Goal: Information Seeking & Learning: Understand process/instructions

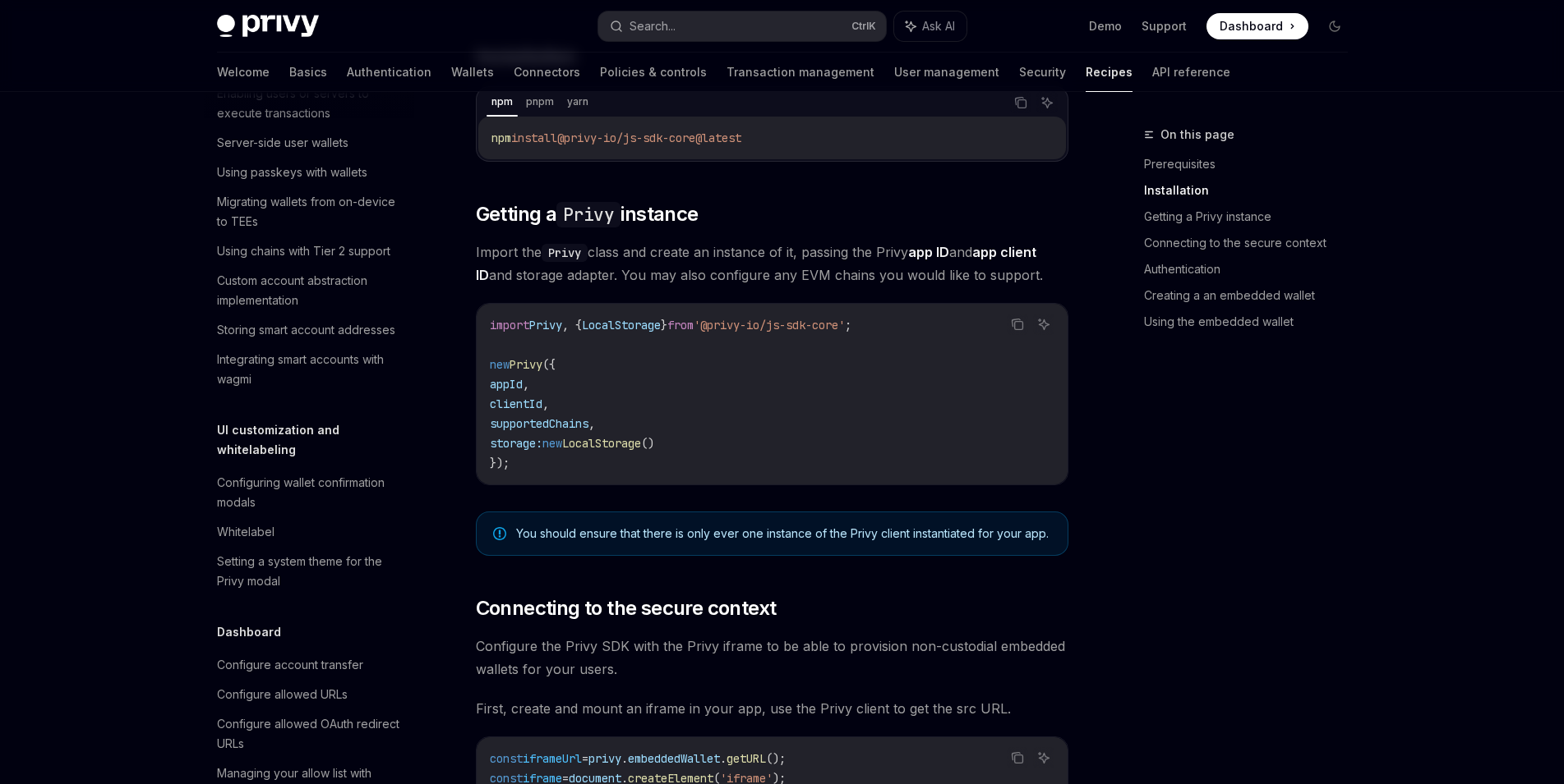
scroll to position [500, 0]
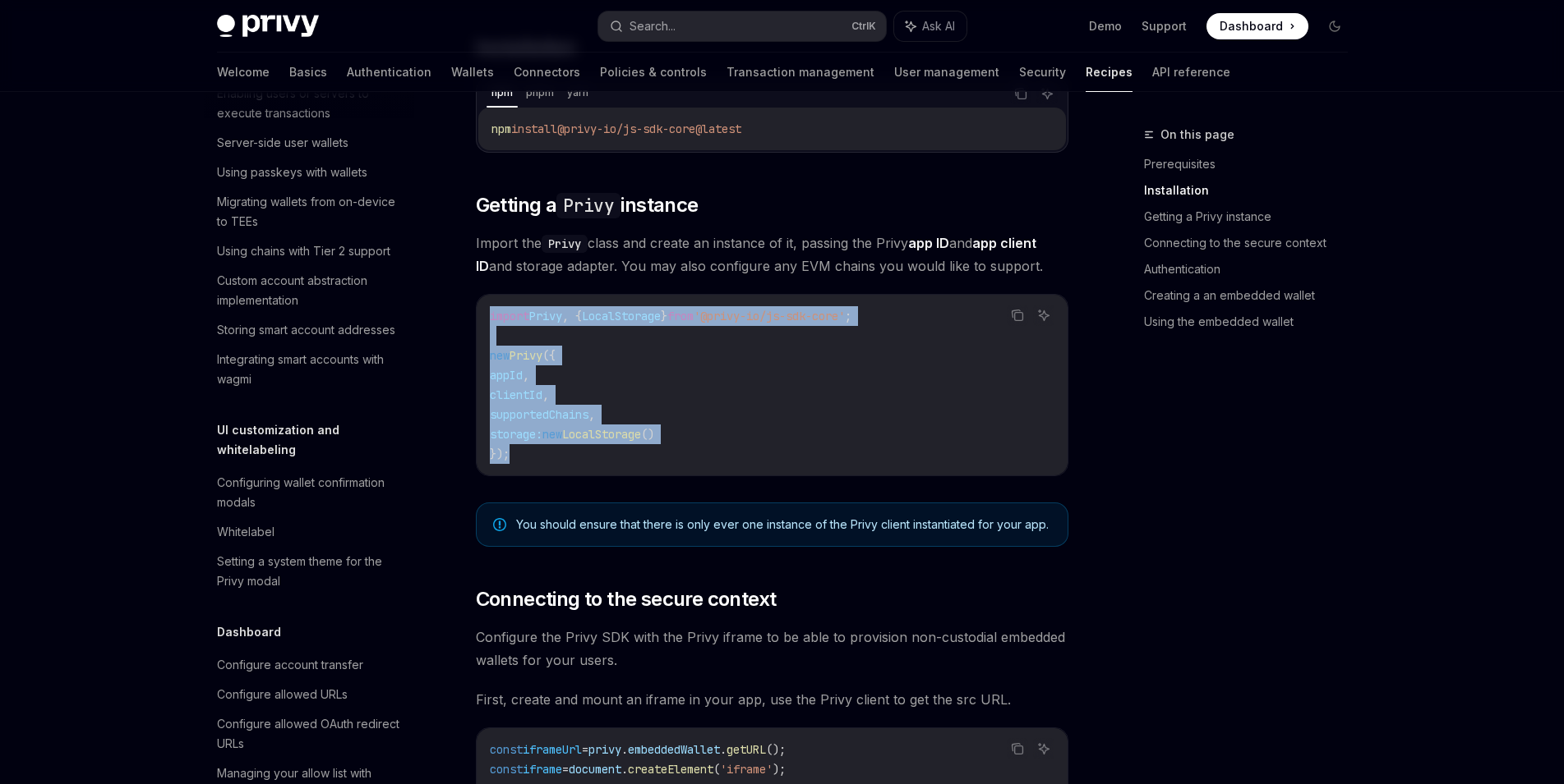
drag, startPoint x: 553, startPoint y: 471, endPoint x: 486, endPoint y: 321, distance: 164.3
click at [486, 321] on div "import Privy , { LocalStorage } from '@privy-io/js-sdk-core' ; new Privy ({ app…" at bounding box center [772, 385] width 591 height 180
copy code "import Privy , { LocalStorage } from '@privy-io/js-sdk-core' ; new Privy ({ app…"
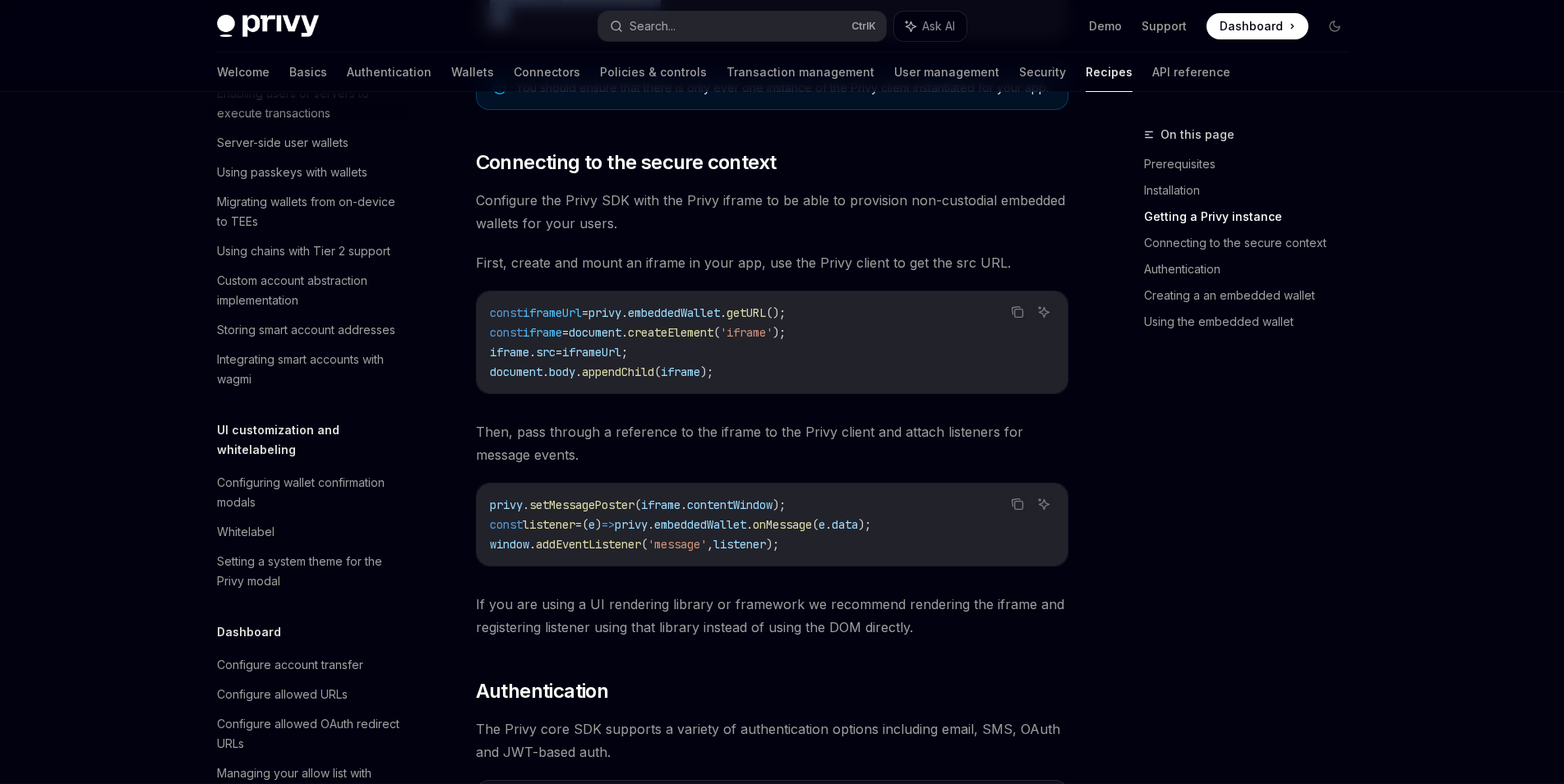
scroll to position [935, 0]
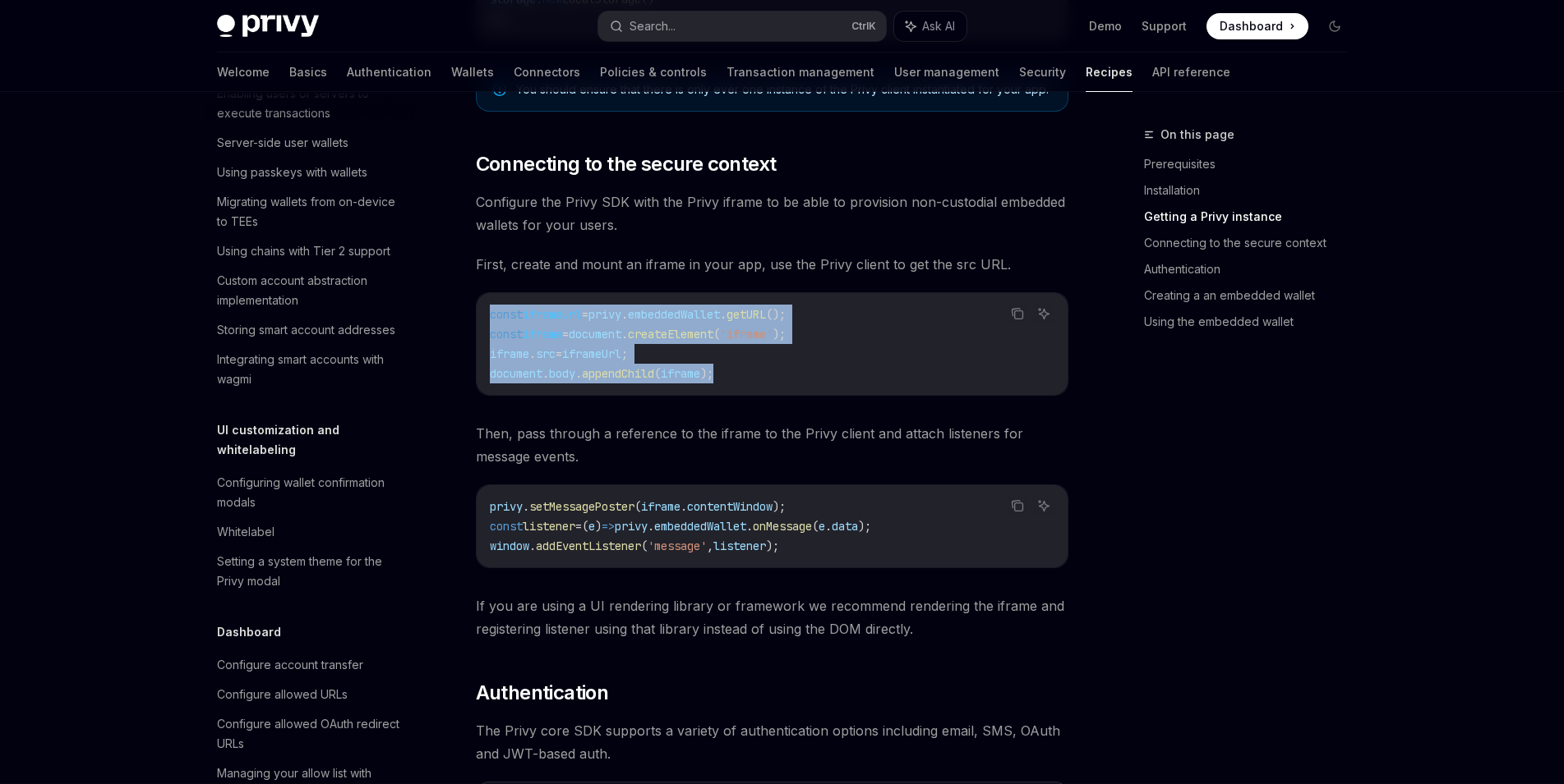
drag, startPoint x: 753, startPoint y: 371, endPoint x: 488, endPoint y: 314, distance: 271.1
click at [488, 314] on div "const iframeUrl = privy . embeddedWallet . getURL (); const iframe = document .…" at bounding box center [772, 344] width 591 height 102
copy code "const iframeUrl = privy . embeddedWallet . getURL (); const iframe = document .…"
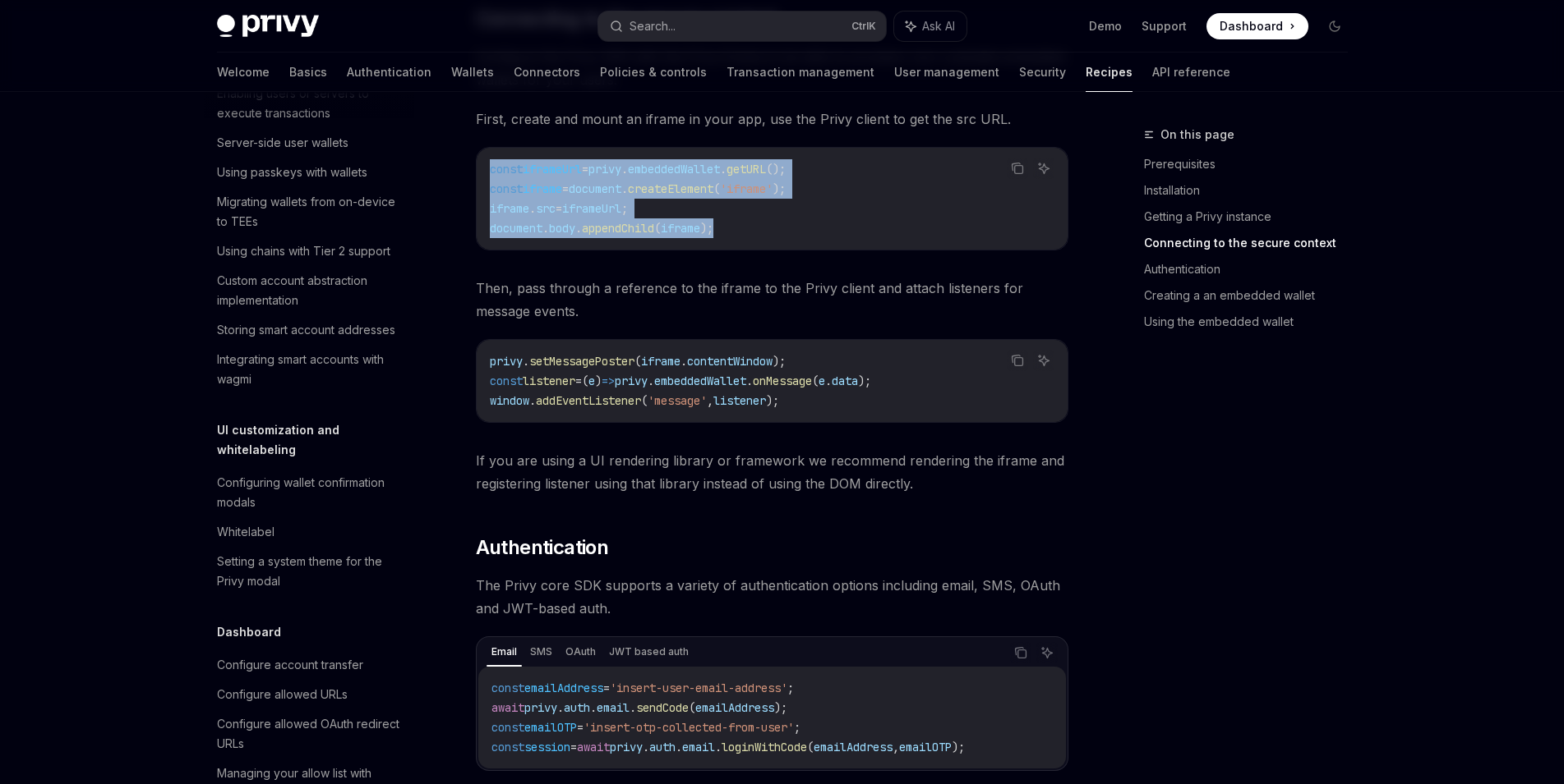
scroll to position [1085, 0]
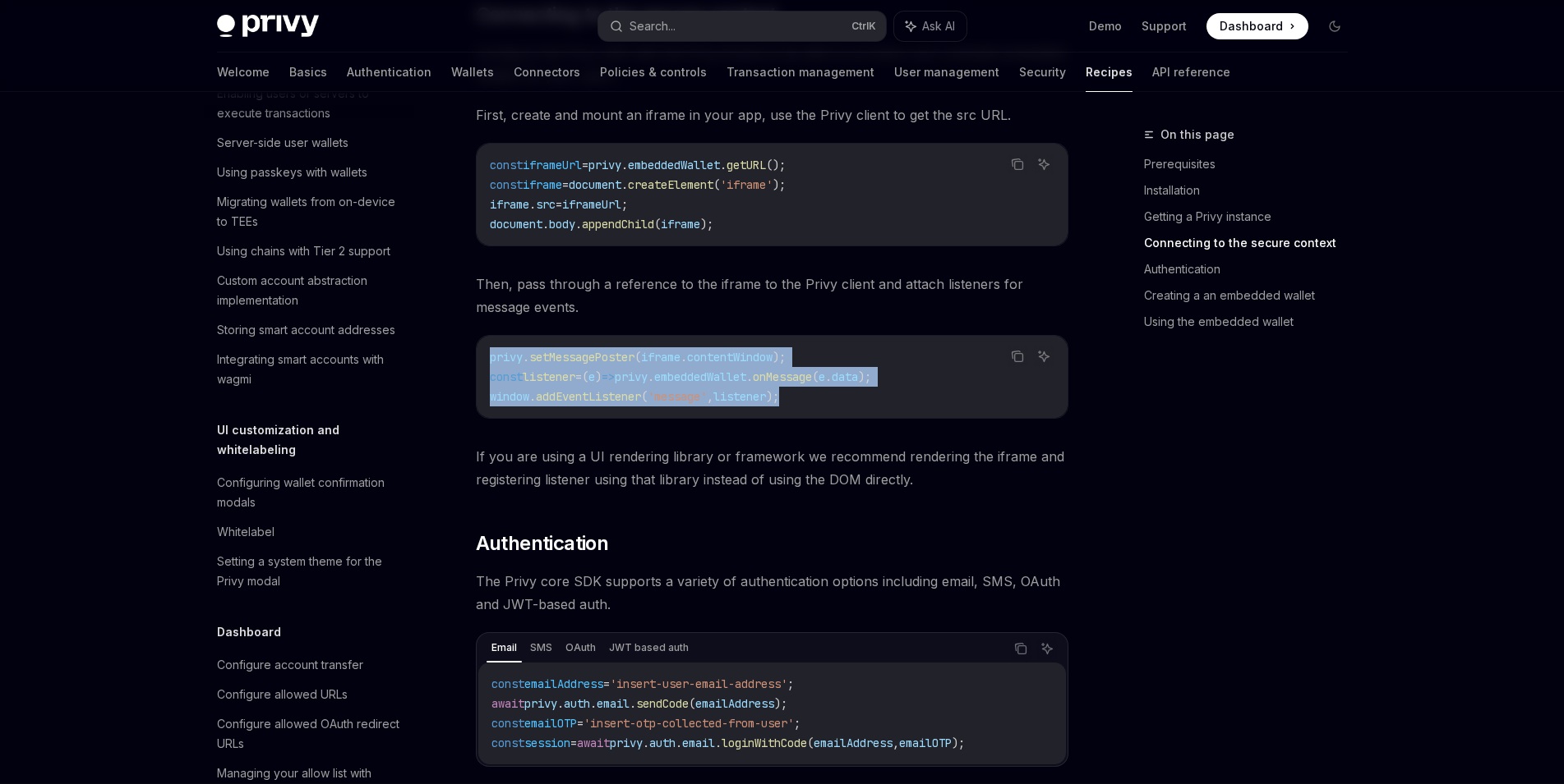
drag, startPoint x: 844, startPoint y: 394, endPoint x: 484, endPoint y: 359, distance: 361.7
click at [484, 359] on div "privy . setMessagePoster ( iframe . contentWindow ); const listener = ( e ) => …" at bounding box center [772, 378] width 591 height 82
copy code "privy . setMessagePoster ( iframe . contentWindow ); const listener = ( e ) => …"
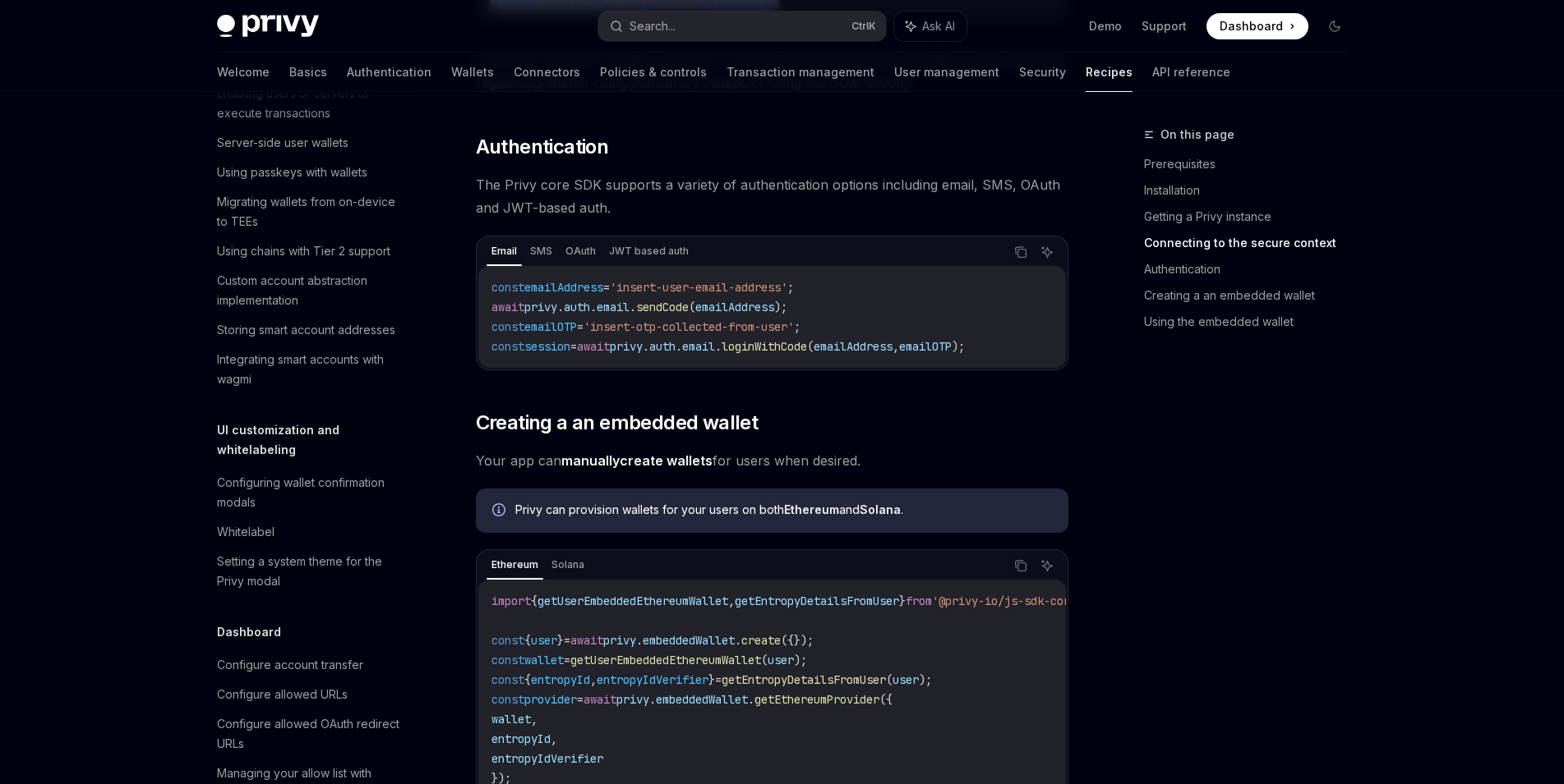
scroll to position [1479, 0]
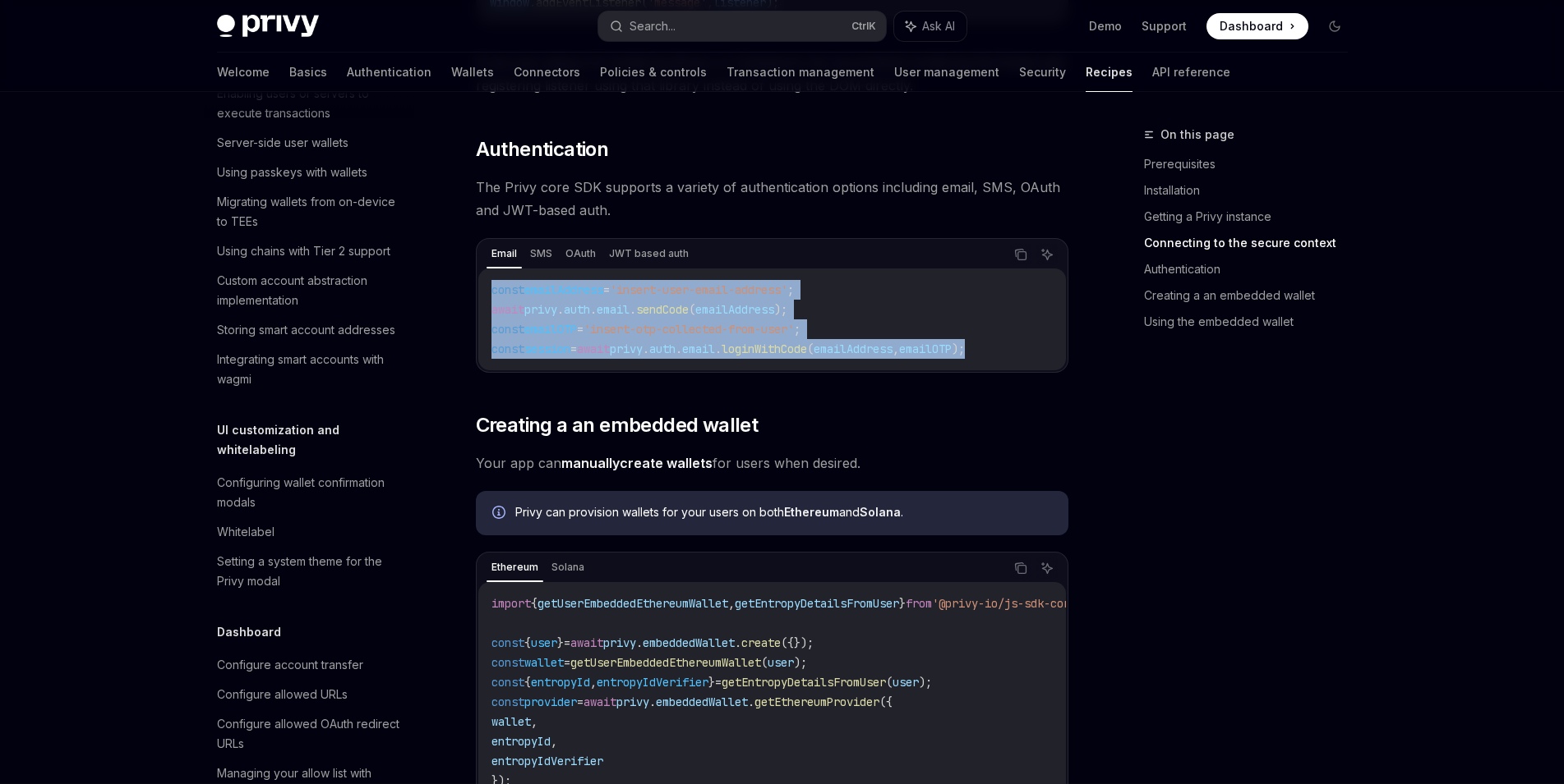
drag, startPoint x: 1047, startPoint y: 349, endPoint x: 472, endPoint y: 292, distance: 577.8
click at [479, 292] on div "const emailAddress = 'insert-user-email-address' ; await privy . auth . email .…" at bounding box center [772, 319] width 588 height 102
copy code "const emailAddress = 'insert-user-email-address' ; await privy . auth . email .…"
